Goal: Information Seeking & Learning: Learn about a topic

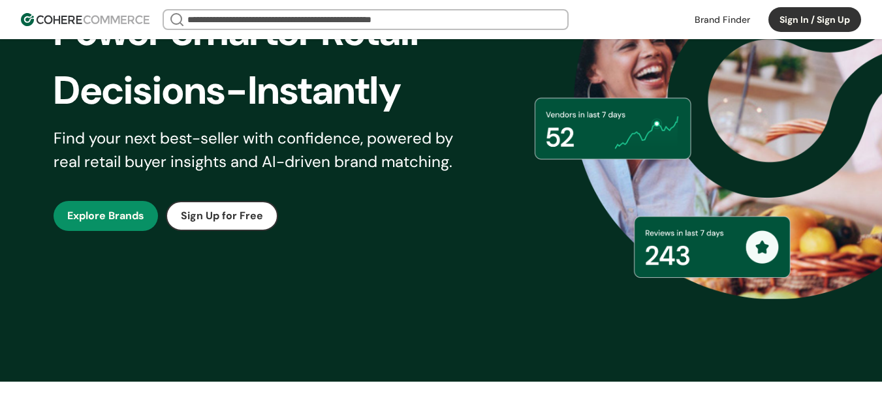
scroll to position [196, 0]
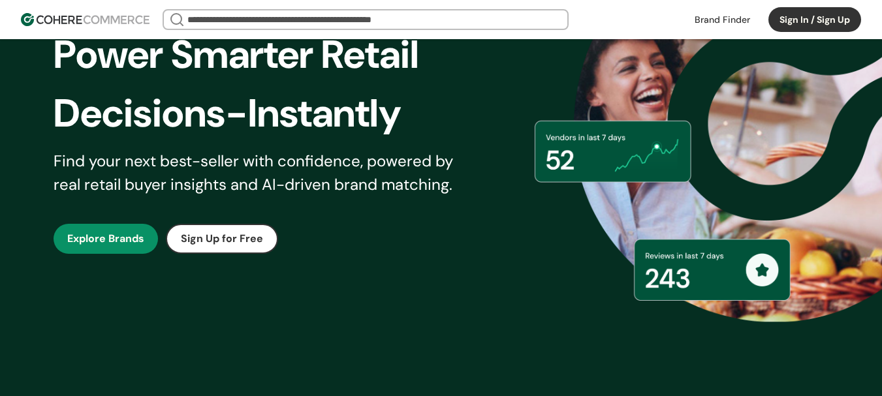
click at [726, 18] on link at bounding box center [722, 20] width 71 height 20
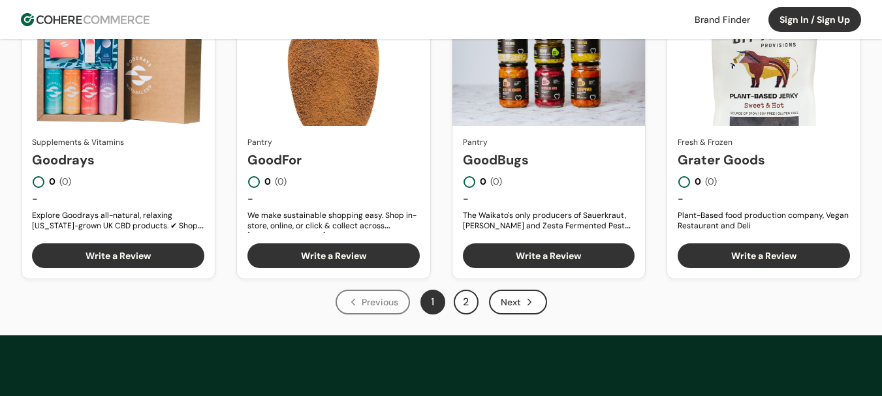
scroll to position [783, 0]
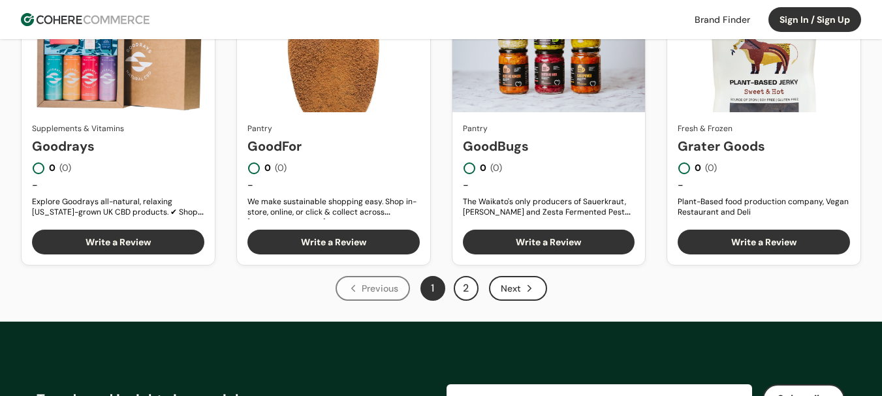
click at [463, 285] on button "2" at bounding box center [466, 288] width 25 height 25
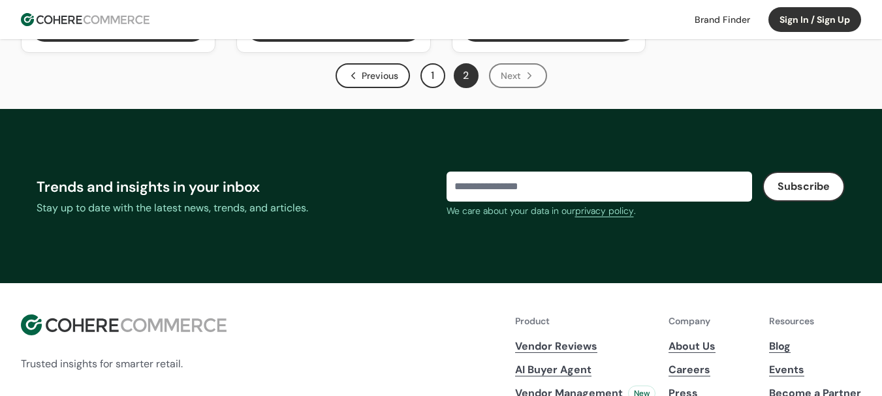
scroll to position [849, 0]
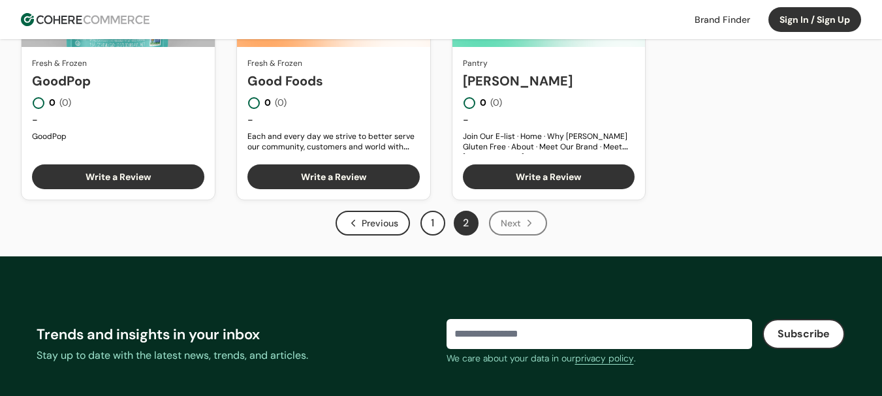
click at [430, 223] on button "1" at bounding box center [432, 223] width 25 height 25
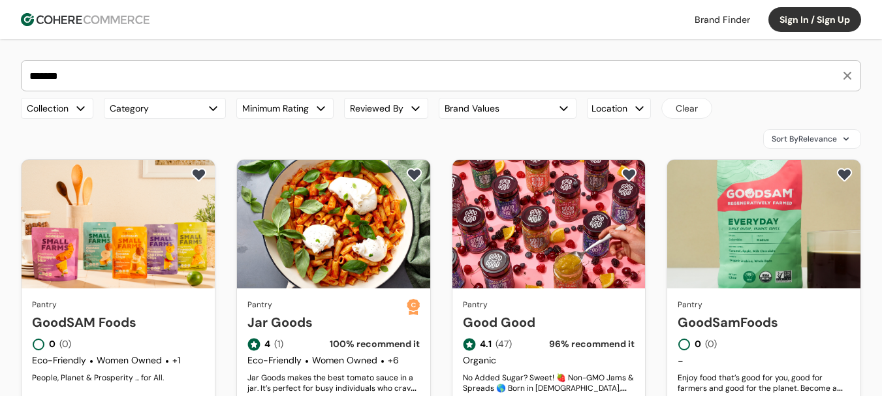
click at [117, 313] on link "GoodSAM Foods" at bounding box center [118, 323] width 172 height 20
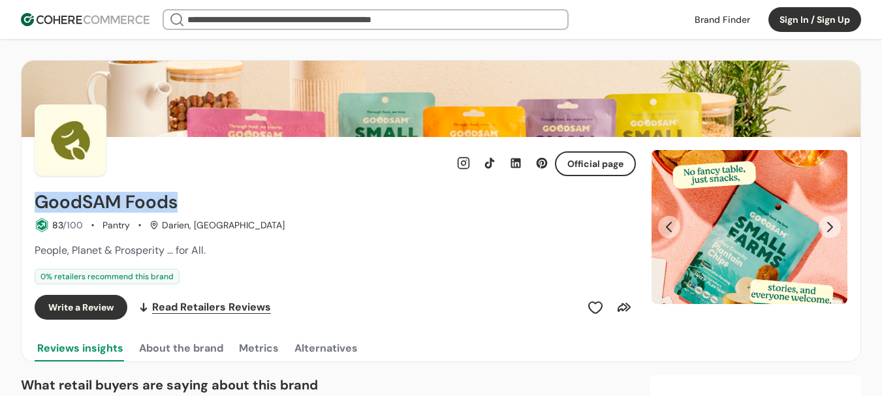
drag, startPoint x: 29, startPoint y: 201, endPoint x: 202, endPoint y: 202, distance: 172.3
click at [202, 202] on div "Official page GoodSAM Foods 83 /100 Pantry Darien, CT People, Planet & Prosperi…" at bounding box center [441, 249] width 839 height 225
copy h2 "GoodSAM Foods"
click at [832, 221] on button "Next Slide" at bounding box center [830, 227] width 22 height 22
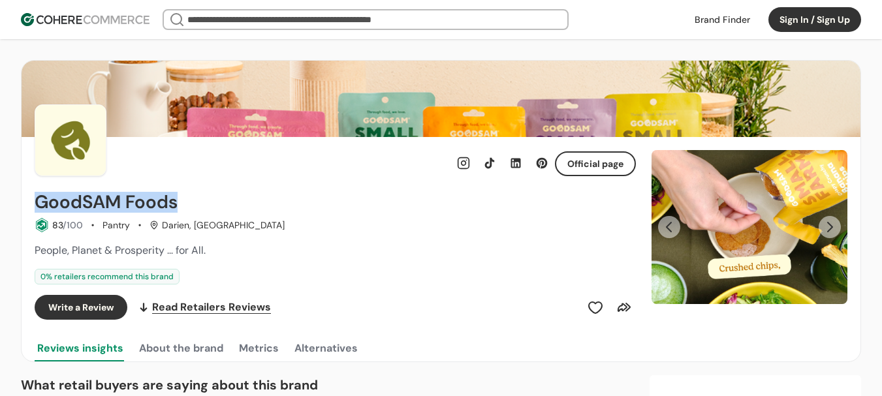
click at [832, 221] on button "Next Slide" at bounding box center [830, 227] width 22 height 22
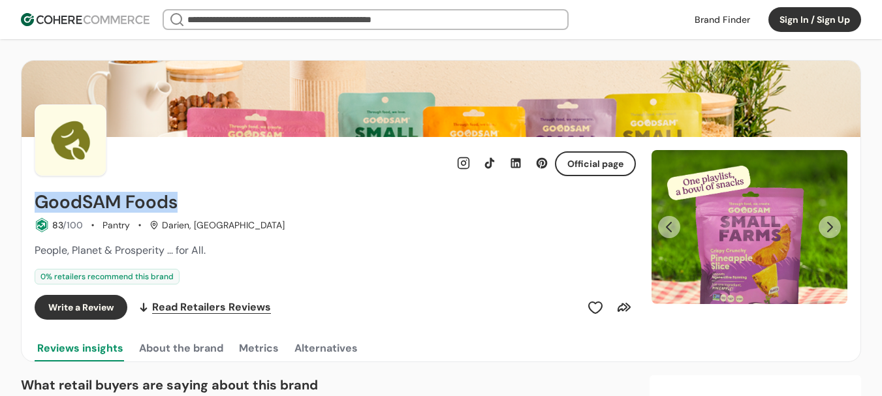
click at [832, 221] on button "Next Slide" at bounding box center [830, 227] width 22 height 22
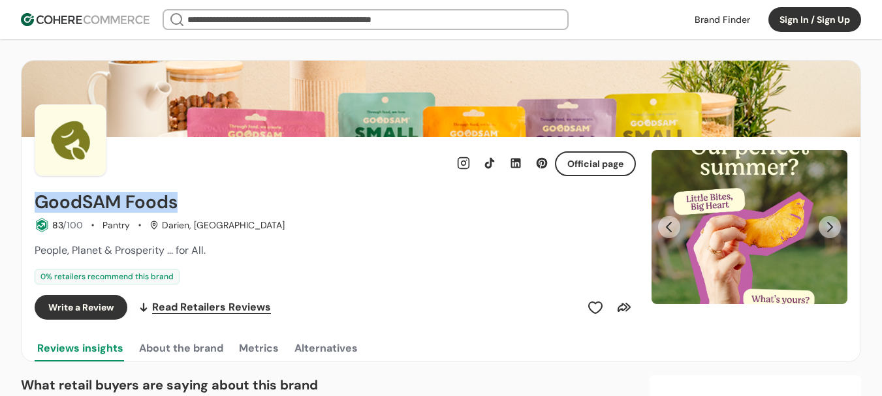
click at [832, 221] on button "Next Slide" at bounding box center [830, 227] width 22 height 22
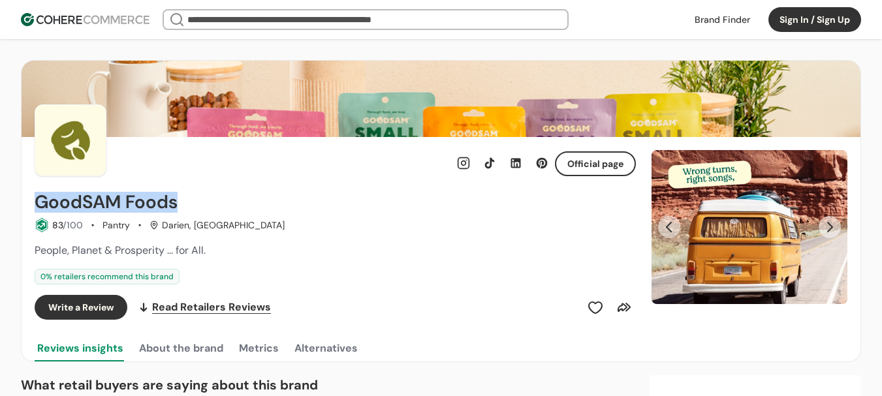
click at [832, 221] on button "Next Slide" at bounding box center [830, 227] width 22 height 22
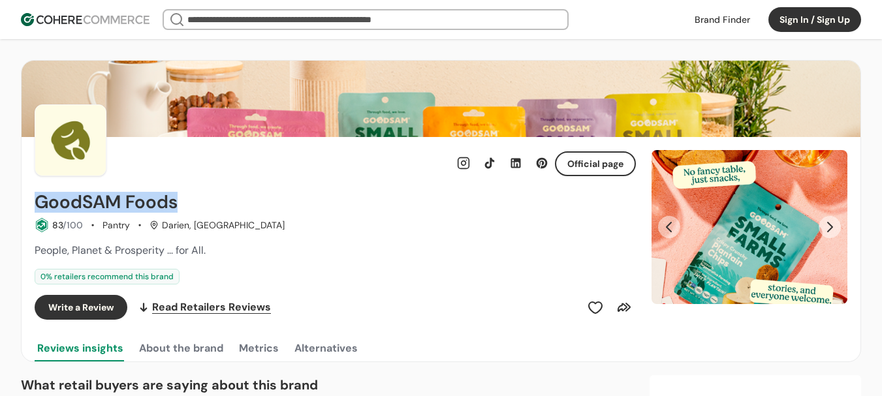
click at [832, 221] on button "Next Slide" at bounding box center [830, 227] width 22 height 22
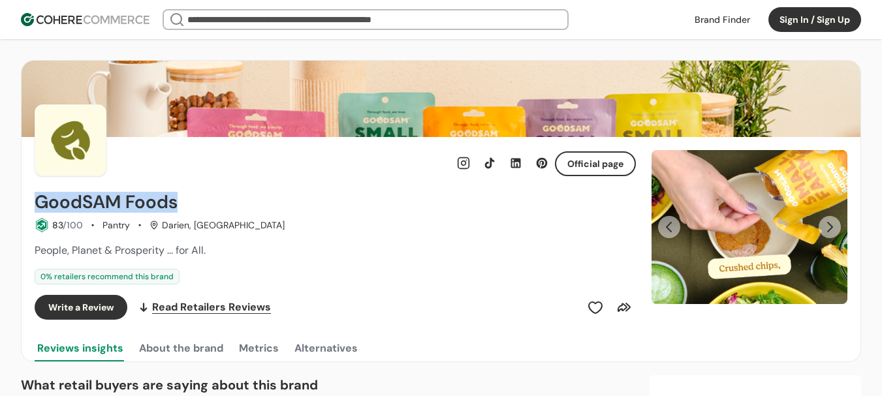
click at [826, 236] on button "Next Slide" at bounding box center [830, 227] width 22 height 22
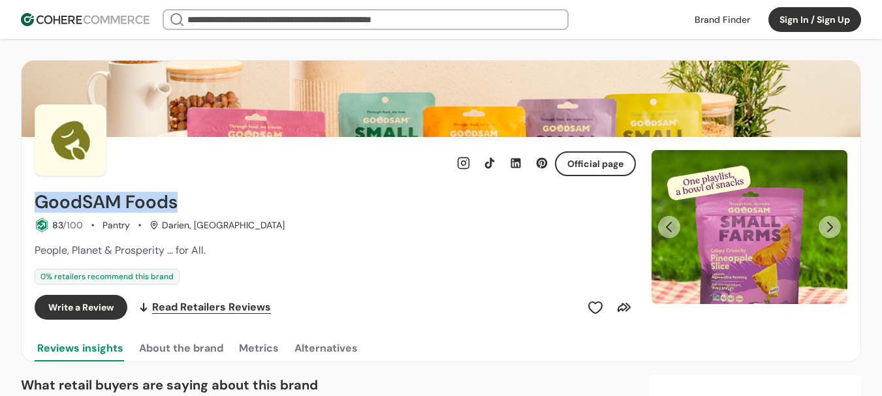
click at [826, 236] on button "Next Slide" at bounding box center [830, 227] width 22 height 22
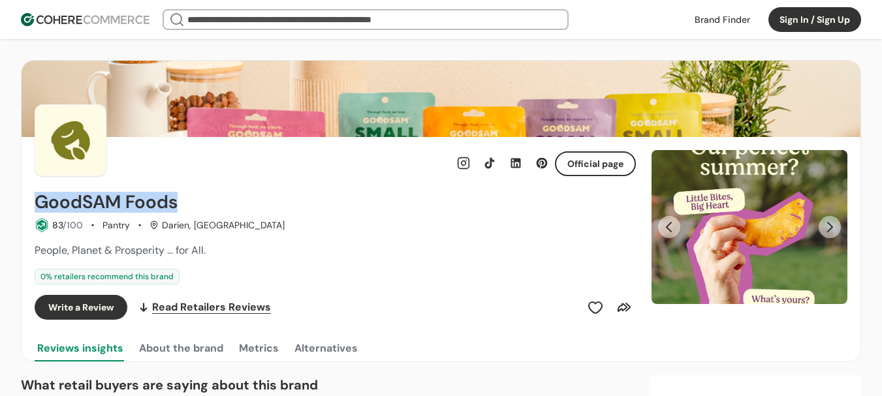
click at [826, 236] on button "Next Slide" at bounding box center [830, 227] width 22 height 22
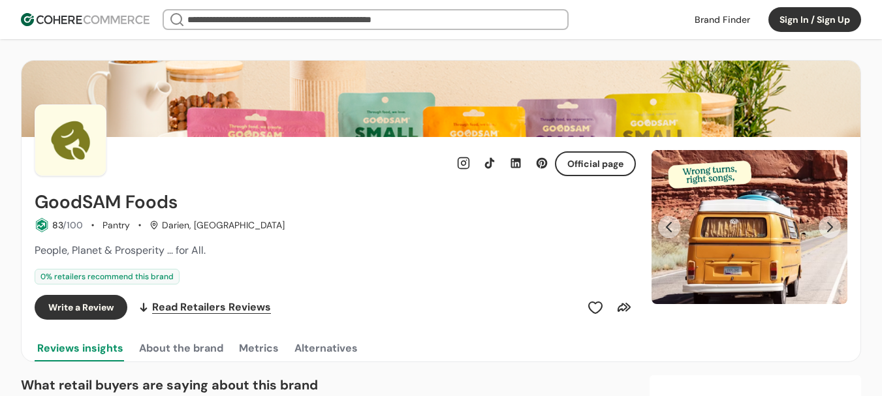
click at [502, 283] on div "0 % retailers recommend this brand" at bounding box center [335, 277] width 601 height 16
click at [838, 224] on button "Next Slide" at bounding box center [830, 227] width 22 height 22
